Goal: Navigation & Orientation: Find specific page/section

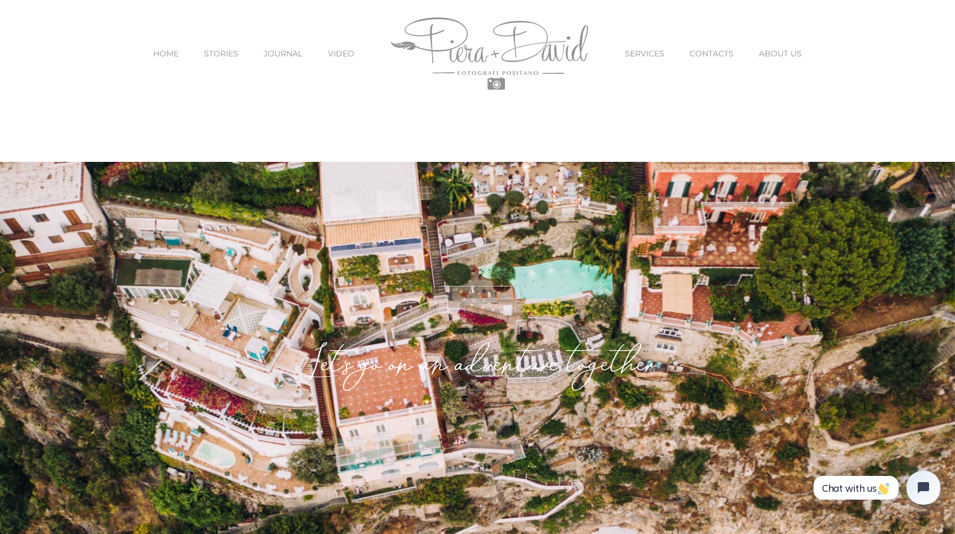
click at [655, 54] on span "SERVICES" at bounding box center [644, 54] width 39 height 8
click at [646, 53] on span "SERVICES" at bounding box center [644, 54] width 39 height 8
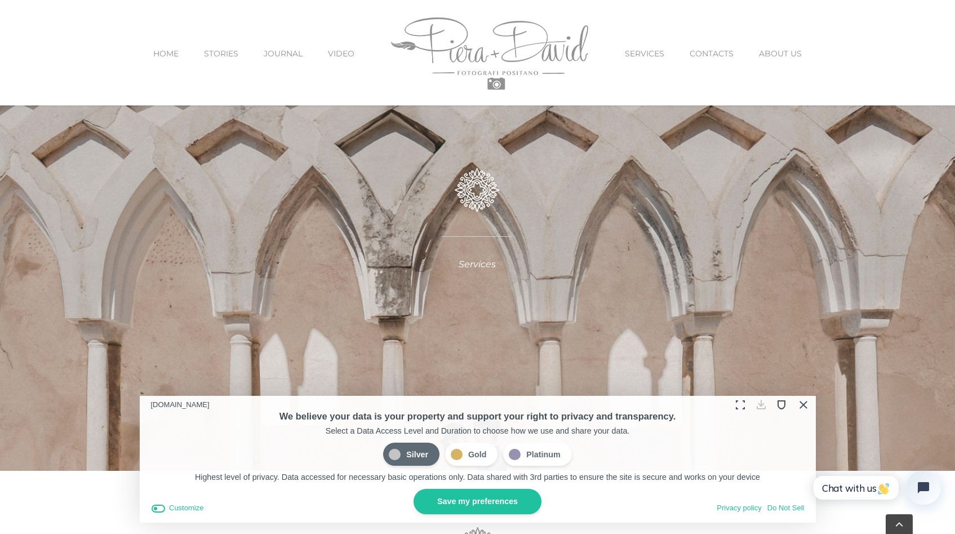
scroll to position [140, 0]
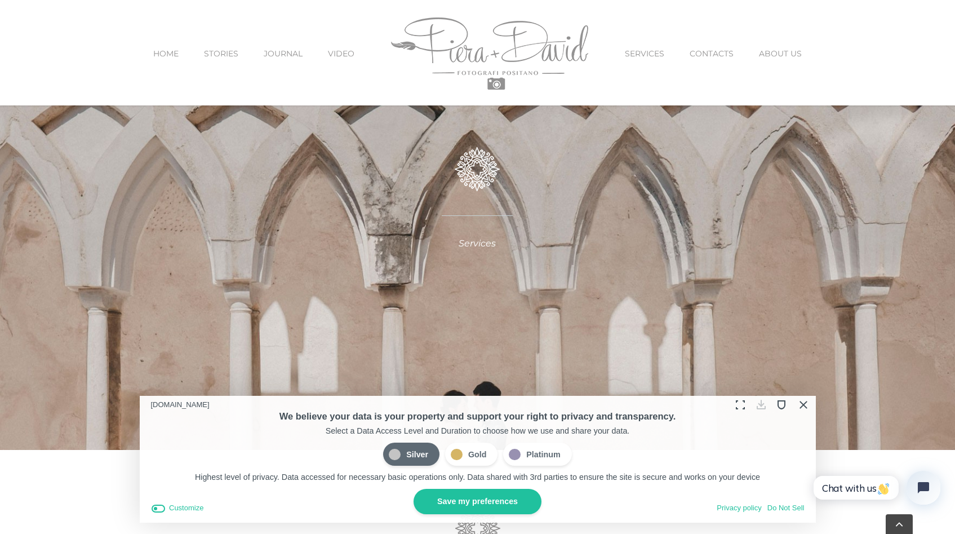
click at [803, 403] on button "Close Cookie Compliance" at bounding box center [802, 404] width 17 height 17
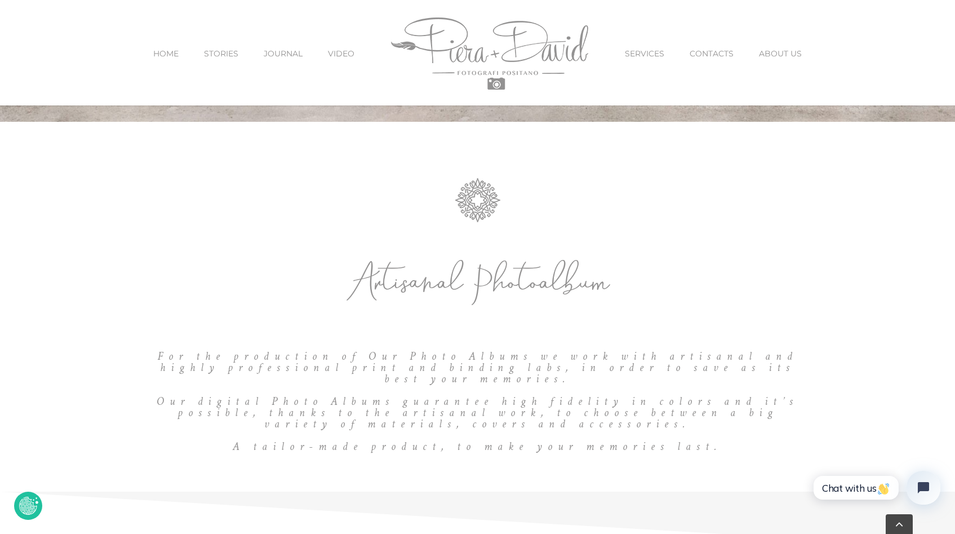
scroll to position [0, 0]
